Goal: Task Accomplishment & Management: Complete application form

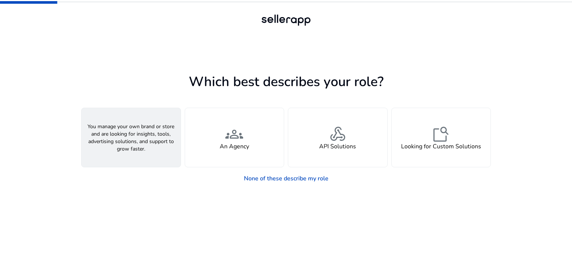
click at [127, 161] on div "person A Seller" at bounding box center [131, 137] width 99 height 59
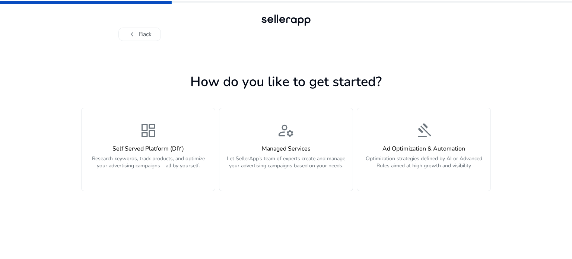
click at [127, 161] on p "Research keywords, track products, and optimize your advertising campaigns – al…" at bounding box center [148, 166] width 124 height 22
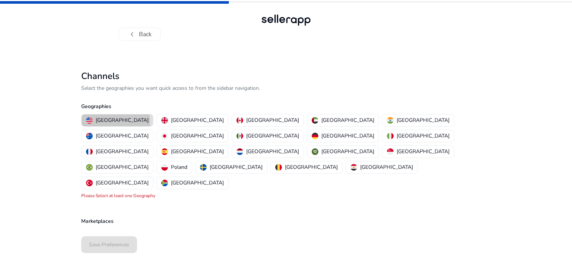
click at [115, 121] on p "[GEOGRAPHIC_DATA]" at bounding box center [122, 120] width 53 height 8
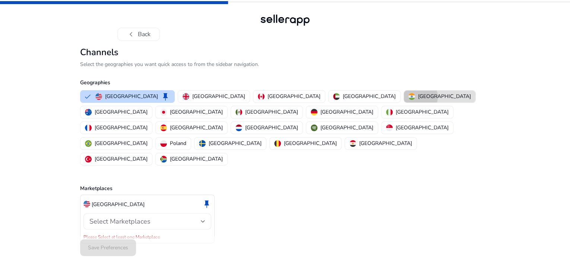
click at [418, 100] on p "[GEOGRAPHIC_DATA]" at bounding box center [444, 96] width 53 height 8
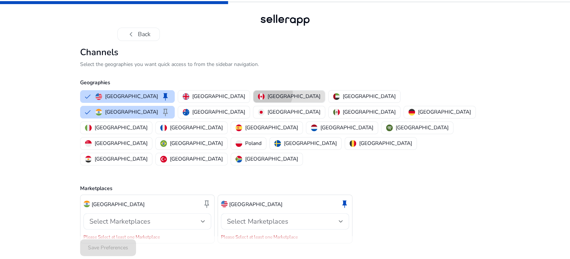
click at [267, 100] on p "[GEOGRAPHIC_DATA]" at bounding box center [293, 96] width 53 height 8
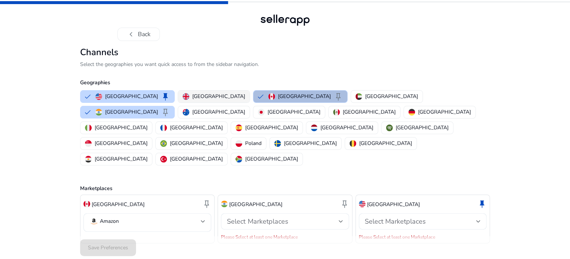
click at [198, 100] on p "[GEOGRAPHIC_DATA]" at bounding box center [218, 96] width 53 height 8
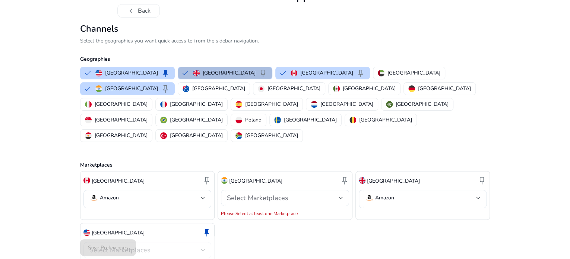
scroll to position [24, 0]
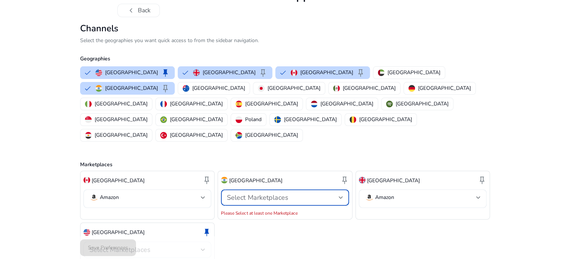
click at [340, 193] on div at bounding box center [340, 197] width 4 height 9
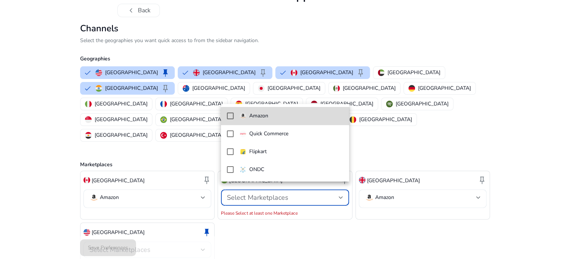
click at [286, 117] on span "Amazon" at bounding box center [291, 116] width 104 height 8
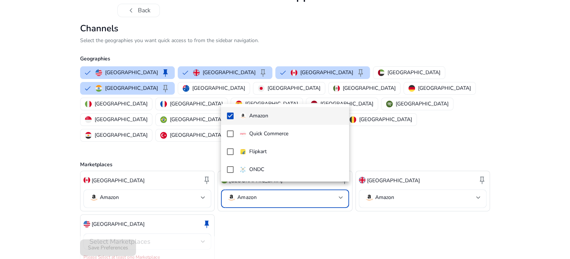
click at [317, 223] on div at bounding box center [285, 129] width 570 height 259
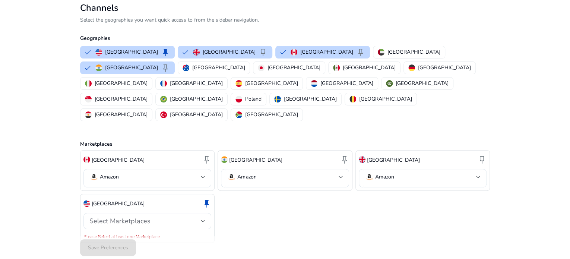
scroll to position [48, 0]
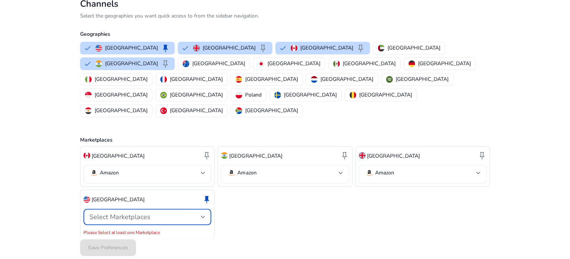
click at [194, 213] on div "Select Marketplaces" at bounding box center [144, 217] width 111 height 8
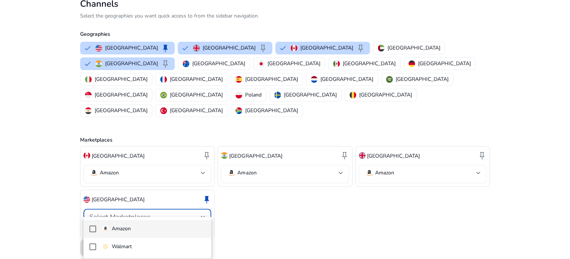
click at [169, 232] on span "Amazon" at bounding box center [154, 229] width 104 height 8
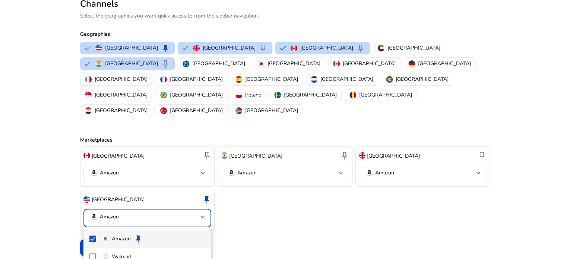
scroll to position [40, 0]
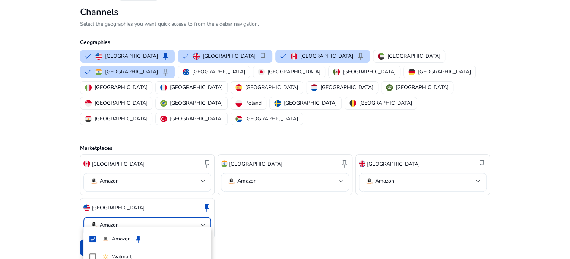
click at [414, 93] on div at bounding box center [285, 129] width 570 height 259
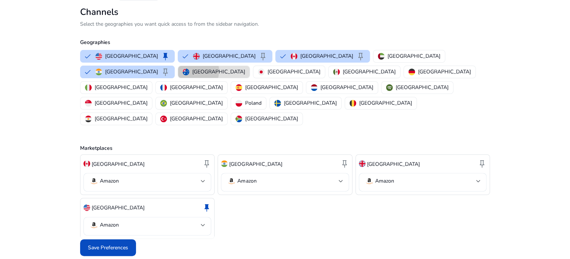
click at [245, 76] on p "[GEOGRAPHIC_DATA]" at bounding box center [218, 72] width 53 height 8
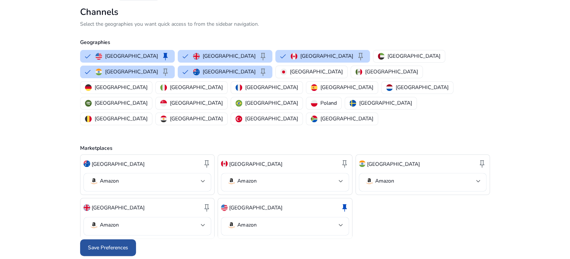
click at [120, 242] on span at bounding box center [108, 248] width 56 height 18
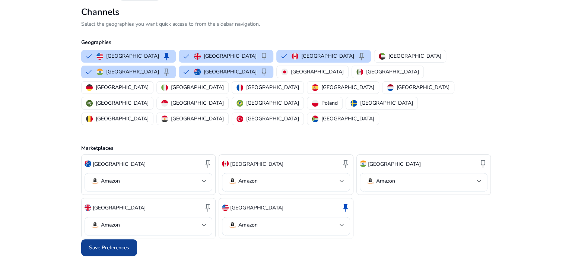
scroll to position [0, 0]
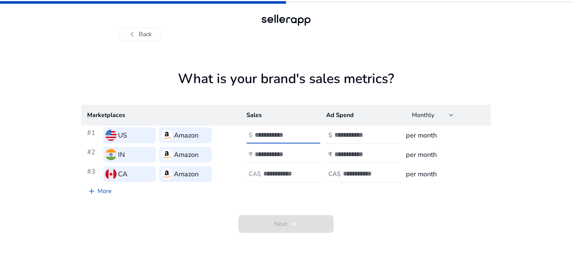
click at [276, 133] on input "number" at bounding box center [280, 135] width 50 height 8
type input "***"
click at [273, 157] on input "number" at bounding box center [280, 154] width 50 height 8
click at [274, 177] on input "number" at bounding box center [288, 173] width 50 height 8
click at [138, 36] on button "chevron_left Back" at bounding box center [139, 34] width 42 height 13
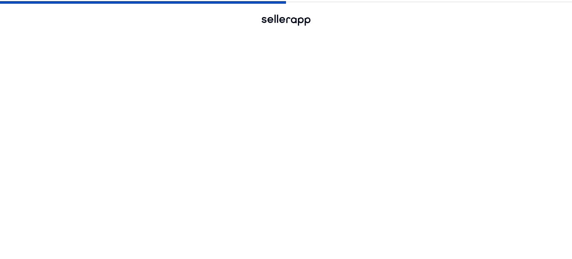
click at [138, 36] on button "chevron_left Back" at bounding box center [139, 34] width 42 height 13
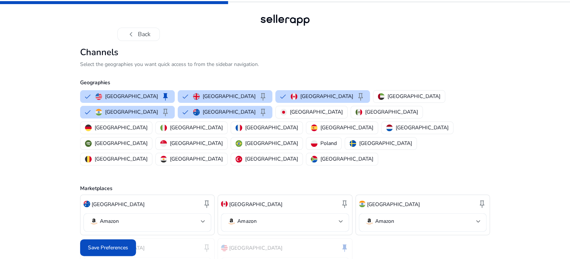
click at [138, 36] on button "chevron_left Back" at bounding box center [138, 34] width 42 height 13
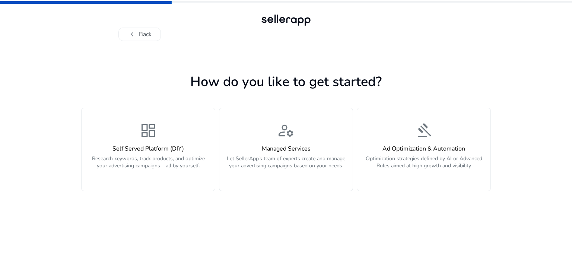
click at [138, 36] on button "chevron_left Back" at bounding box center [139, 34] width 42 height 13
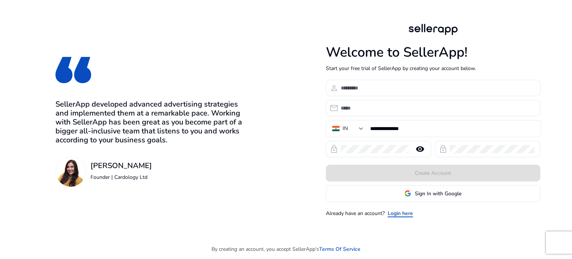
click at [404, 210] on link "Login here" at bounding box center [400, 213] width 25 height 8
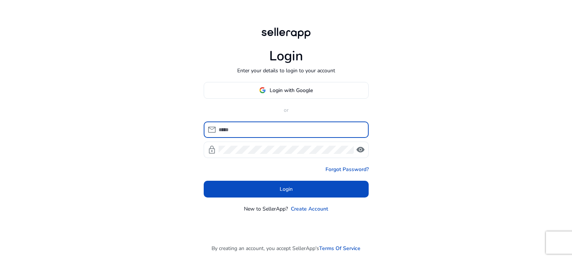
type input "**********"
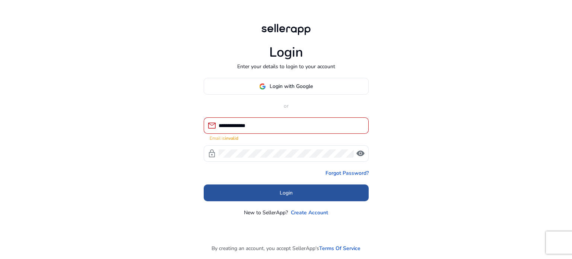
click at [332, 184] on span at bounding box center [286, 193] width 165 height 18
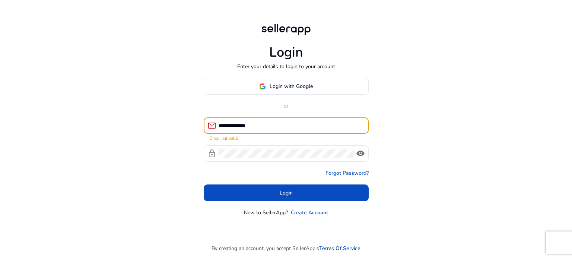
click at [271, 122] on input "**********" at bounding box center [291, 125] width 144 height 8
click at [271, 122] on input at bounding box center [291, 125] width 144 height 8
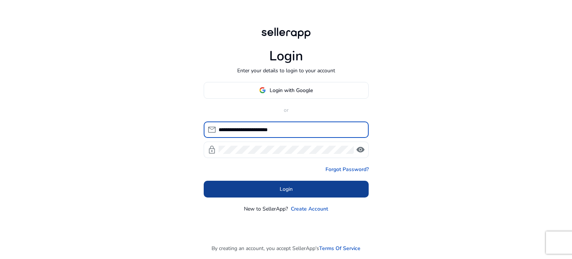
type input "**********"
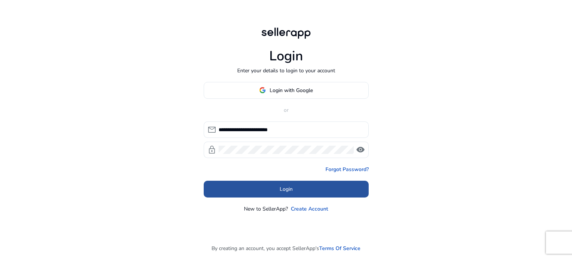
click at [294, 194] on span at bounding box center [286, 189] width 165 height 18
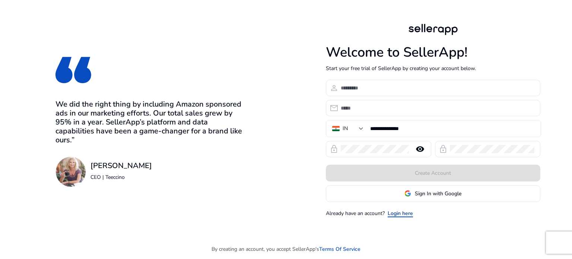
click at [402, 210] on link "Login here" at bounding box center [400, 213] width 25 height 8
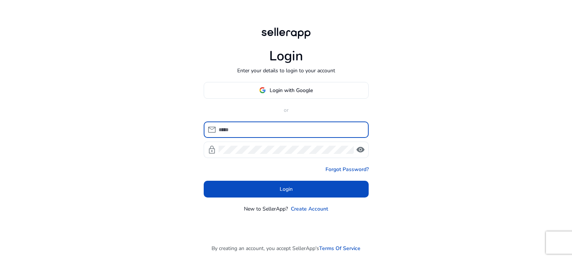
type input "**********"
click at [278, 133] on input "**********" at bounding box center [291, 129] width 144 height 8
type input "**********"
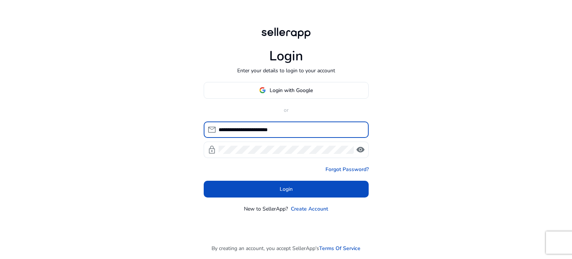
click button "Login" at bounding box center [286, 189] width 165 height 17
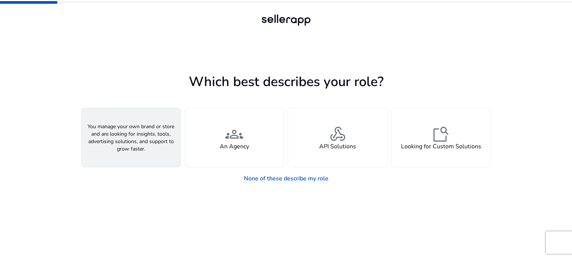
click at [155, 145] on div "person A Seller" at bounding box center [131, 137] width 99 height 59
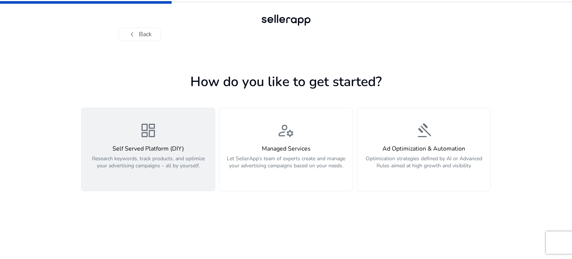
click at [164, 146] on h4 "Self Served Platform (DIY)" at bounding box center [148, 148] width 124 height 7
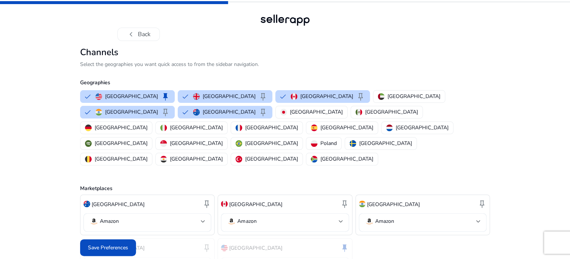
scroll to position [40, 0]
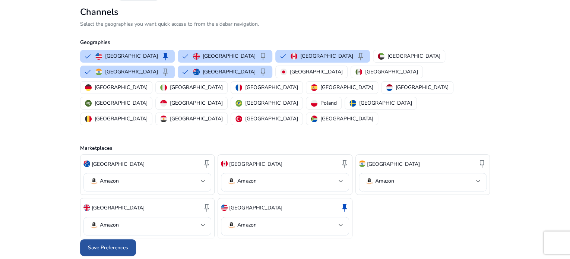
click at [121, 244] on span "Save Preferences" at bounding box center [108, 248] width 40 height 8
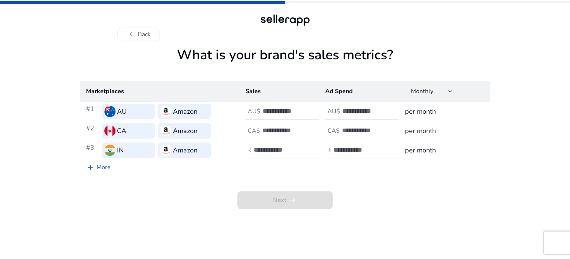
scroll to position [0, 0]
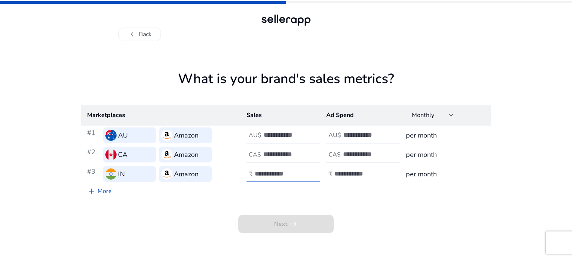
click at [262, 172] on input "number" at bounding box center [280, 173] width 50 height 8
click at [301, 177] on input "**" at bounding box center [280, 173] width 50 height 8
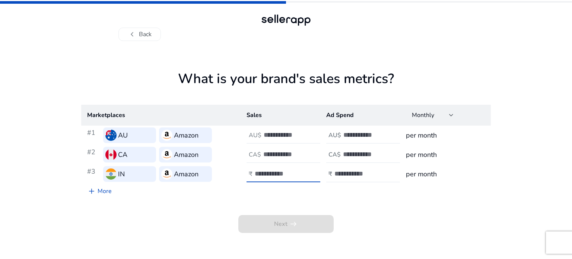
click at [301, 177] on input "**" at bounding box center [280, 173] width 50 height 8
drag, startPoint x: 301, startPoint y: 177, endPoint x: 299, endPoint y: 170, distance: 6.5
click at [299, 170] on input "*" at bounding box center [280, 173] width 50 height 8
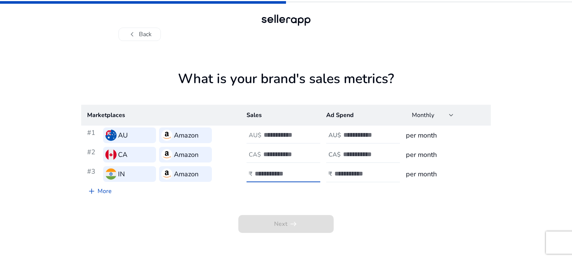
click at [299, 170] on input "**" at bounding box center [280, 173] width 50 height 8
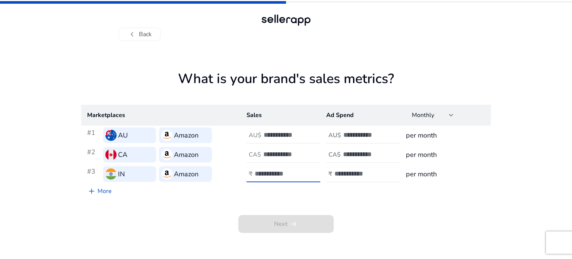
click at [299, 170] on input "**" at bounding box center [280, 173] width 50 height 8
click at [299, 169] on input "***" at bounding box center [280, 173] width 50 height 8
type input "*"
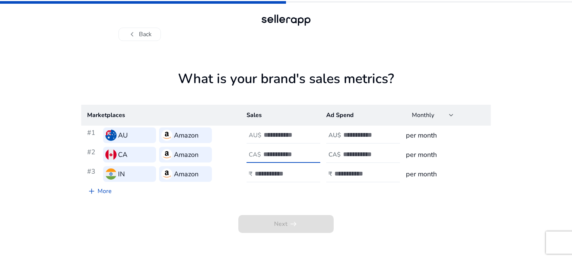
click at [277, 152] on input "number" at bounding box center [288, 154] width 50 height 8
type input "*"
click at [283, 135] on input "number" at bounding box center [289, 135] width 50 height 8
type input "*"
click at [363, 133] on input "number" at bounding box center [368, 135] width 50 height 8
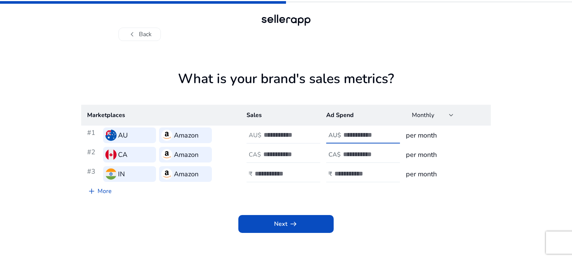
type input "**"
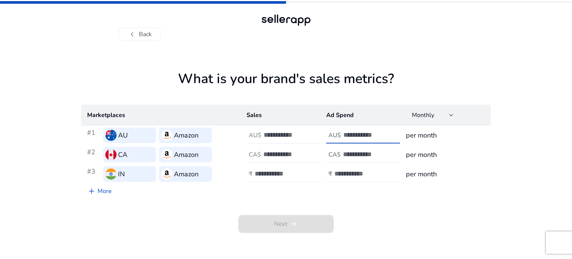
type input "**"
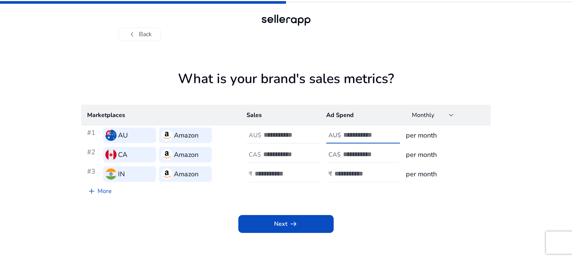
type input "*"
click at [364, 155] on input "number" at bounding box center [368, 154] width 50 height 8
type input "*"
click at [359, 176] on input "number" at bounding box center [359, 173] width 50 height 8
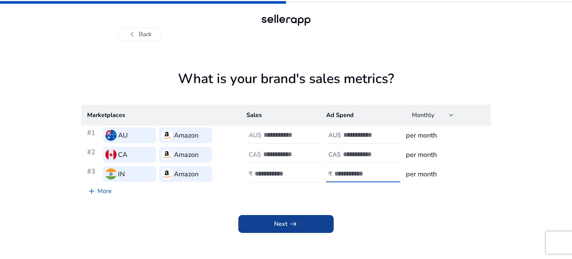
type input "*"
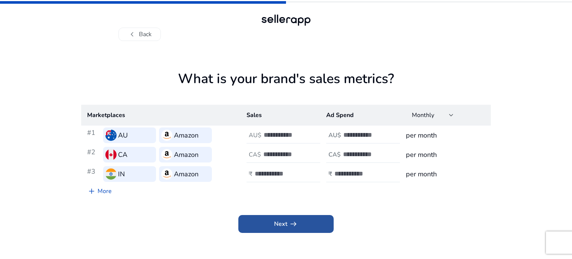
click at [320, 223] on span at bounding box center [285, 224] width 95 height 18
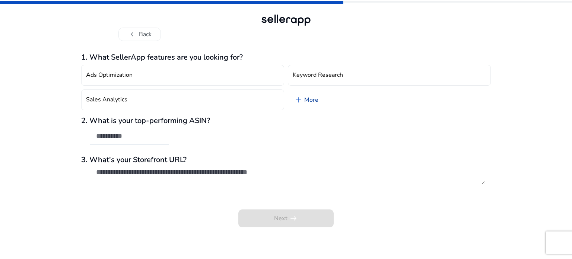
click at [314, 107] on link "add More" at bounding box center [306, 99] width 36 height 21
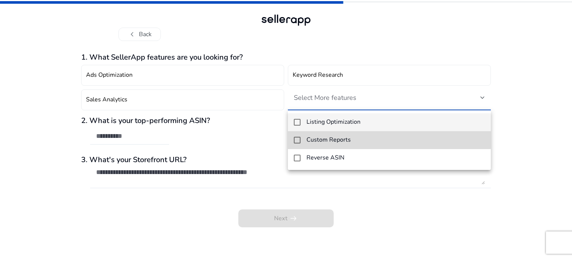
click at [305, 136] on mat-option "Custom Reports" at bounding box center [389, 140] width 203 height 18
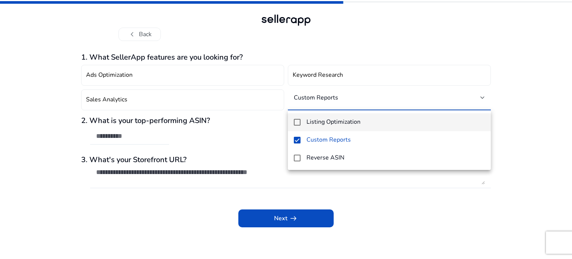
click at [308, 122] on h4 "Listing Optimization" at bounding box center [333, 121] width 54 height 7
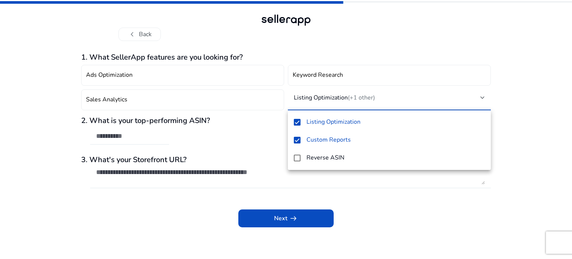
click at [394, 190] on div at bounding box center [286, 129] width 572 height 259
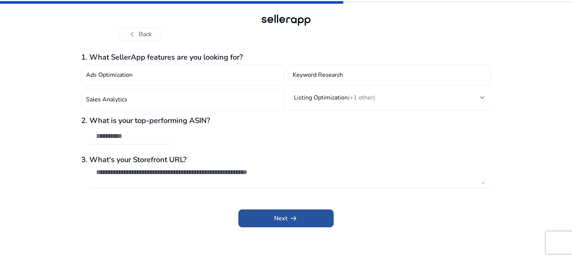
click at [257, 210] on span at bounding box center [285, 218] width 95 height 18
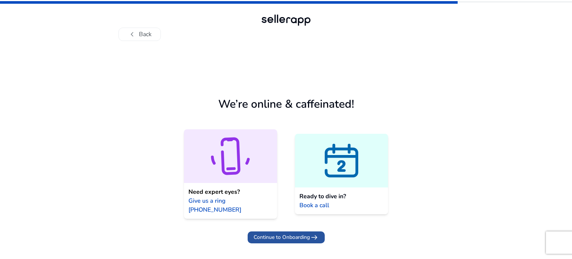
click at [263, 228] on span at bounding box center [286, 237] width 77 height 18
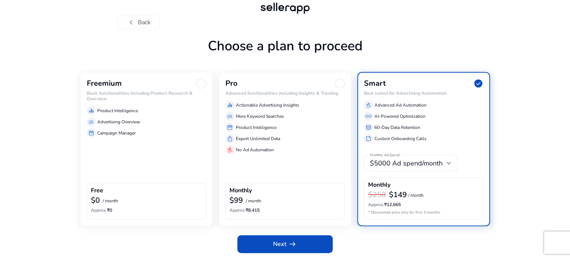
scroll to position [35, 0]
click at [188, 200] on div "$0 / month" at bounding box center [146, 201] width 111 height 10
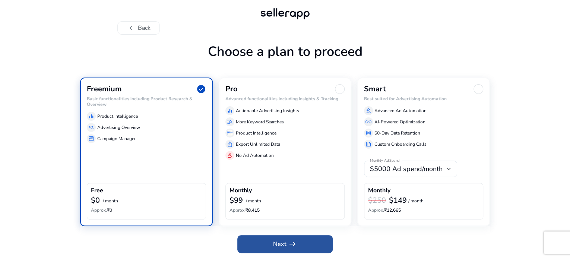
click at [272, 239] on span at bounding box center [284, 244] width 95 height 18
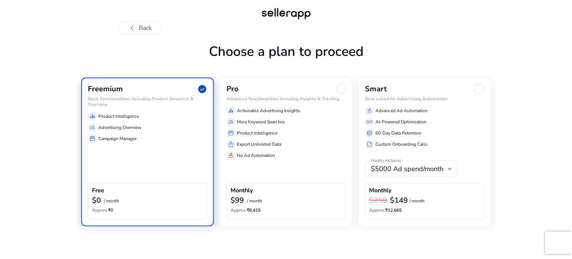
scroll to position [0, 0]
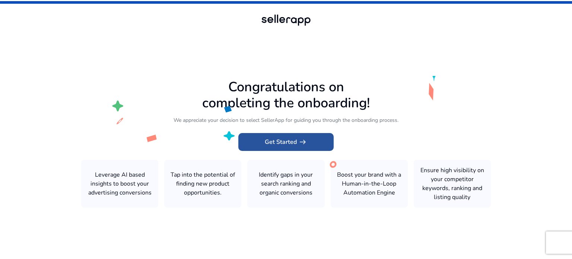
click at [297, 146] on app-icon "arrow_right_alt" at bounding box center [302, 141] width 10 height 9
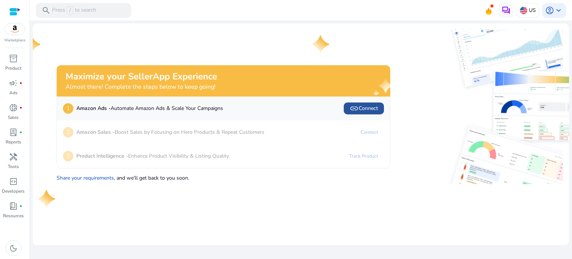
click at [354, 109] on span "link" at bounding box center [354, 108] width 9 height 9
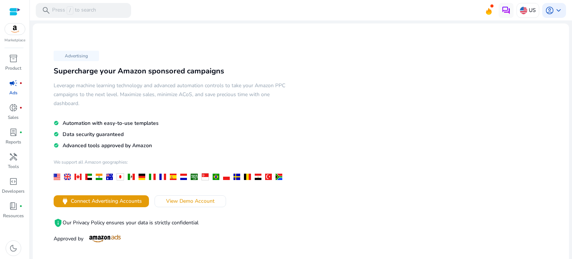
click at [9, 10] on div "Marketplace" at bounding box center [14, 21] width 29 height 43
click at [16, 14] on div at bounding box center [14, 11] width 11 height 9
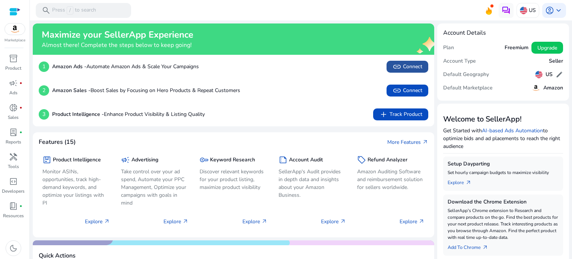
click at [387, 63] on span at bounding box center [408, 67] width 42 height 18
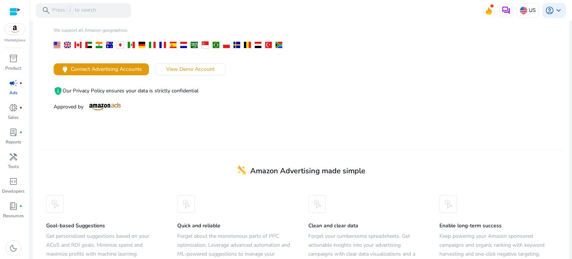
scroll to position [155, 0]
